Goal: Transaction & Acquisition: Book appointment/travel/reservation

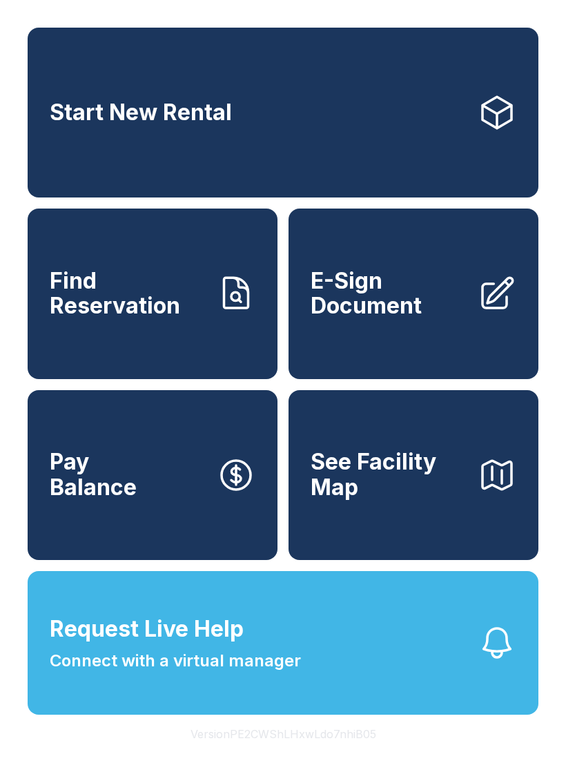
click at [191, 81] on link "Start New Rental" at bounding box center [283, 113] width 511 height 170
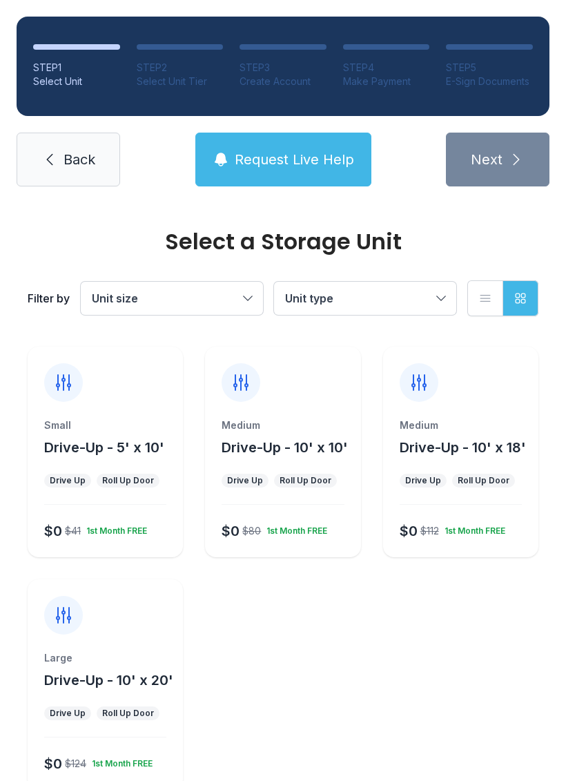
click at [108, 497] on div "Small Drive-Up - 5' x 10' Drive Up Roll Up Door $0 $41 1st Month FREE" at bounding box center [105, 488] width 155 height 139
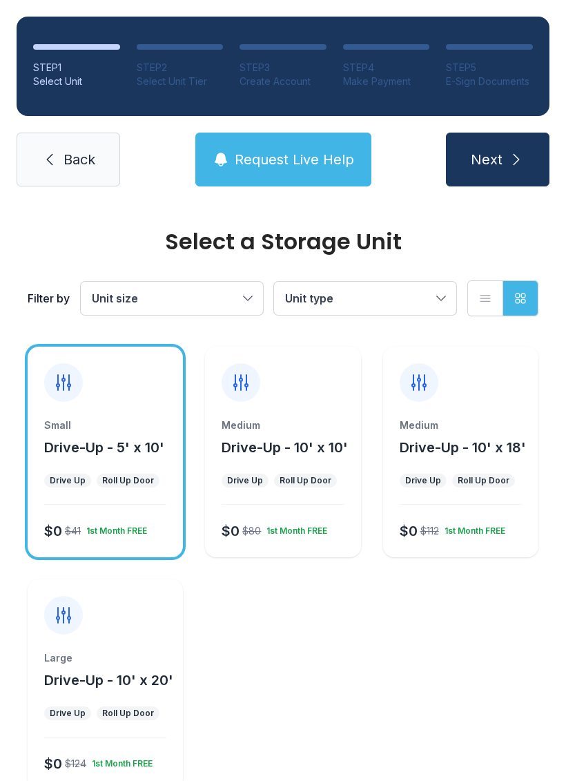
click at [499, 157] on span "Next" at bounding box center [487, 159] width 32 height 19
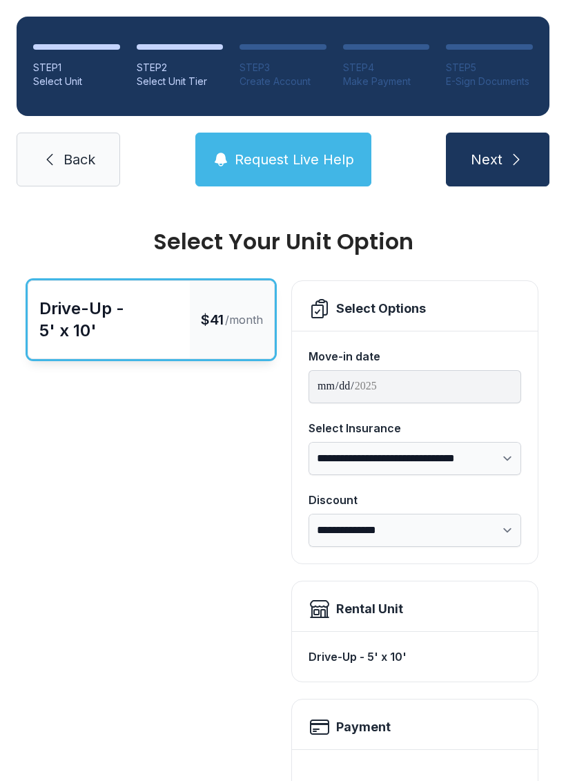
click at [513, 169] on button "Next" at bounding box center [498, 160] width 104 height 54
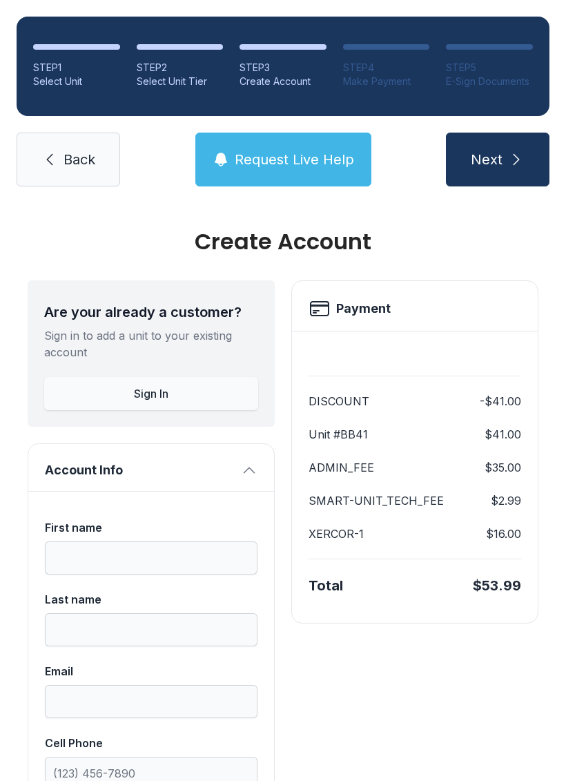
click at [525, 173] on button "Next" at bounding box center [498, 160] width 104 height 54
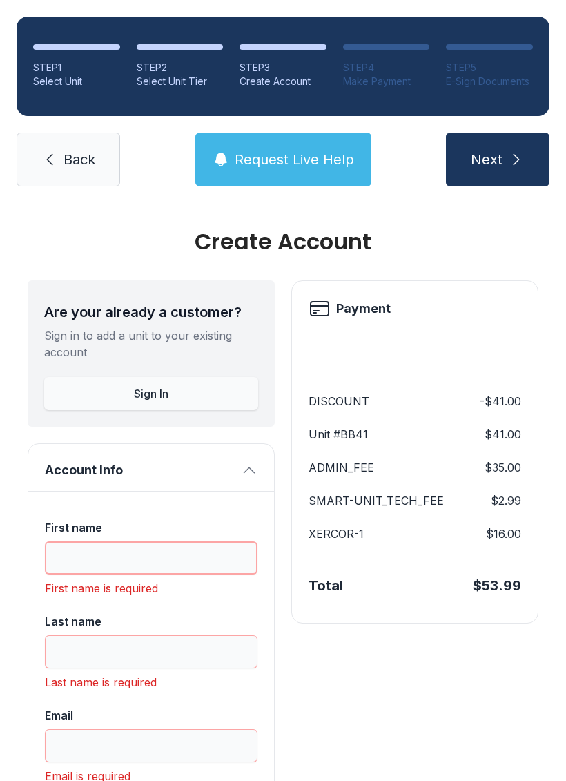
scroll to position [34, 0]
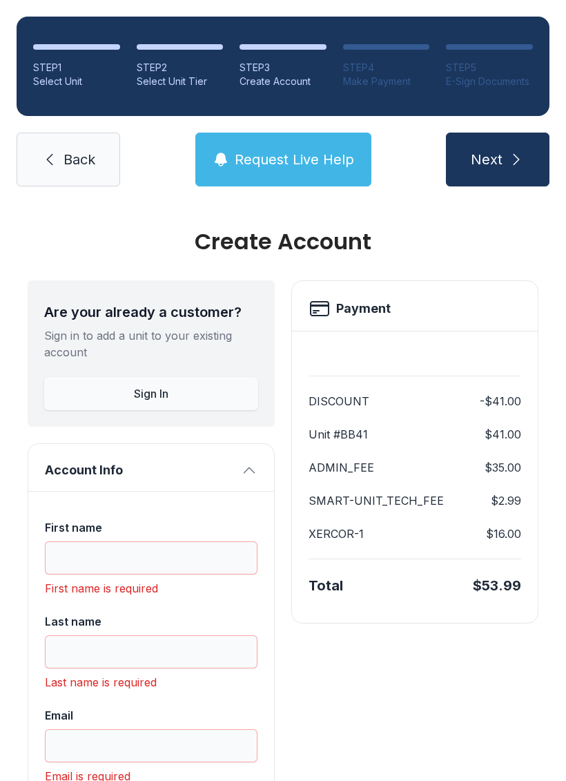
click at [60, 133] on link "Back" at bounding box center [69, 160] width 104 height 54
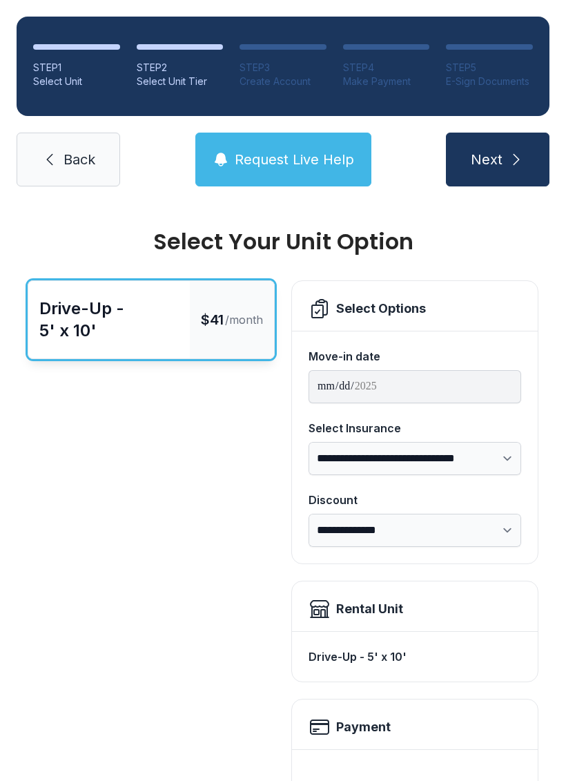
click at [78, 153] on span "Back" at bounding box center [80, 159] width 32 height 19
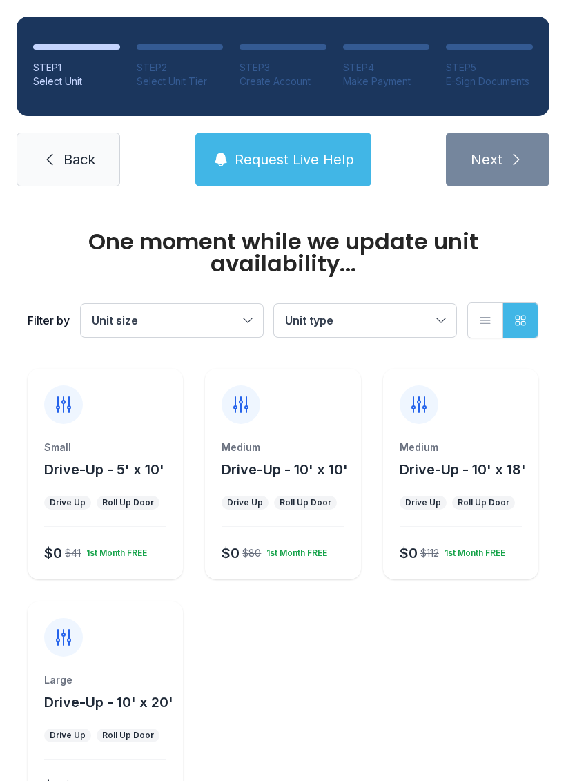
click at [81, 170] on link "Back" at bounding box center [69, 160] width 104 height 54
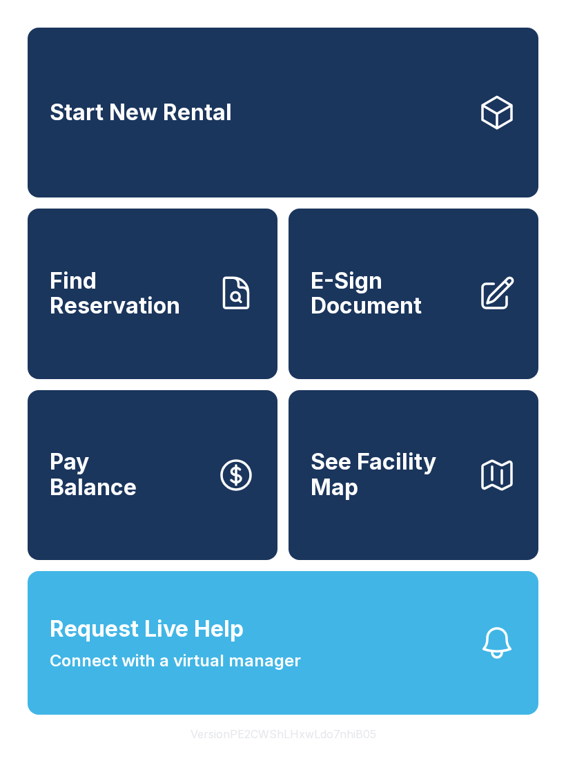
click at [436, 500] on span "See Facility Map" at bounding box center [389, 475] width 156 height 50
